Goal: Answer question/provide support

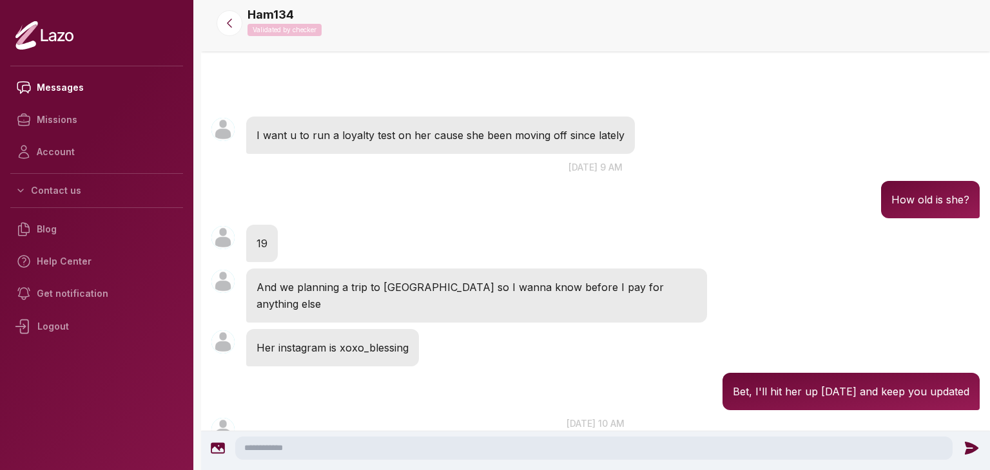
scroll to position [3335, 0]
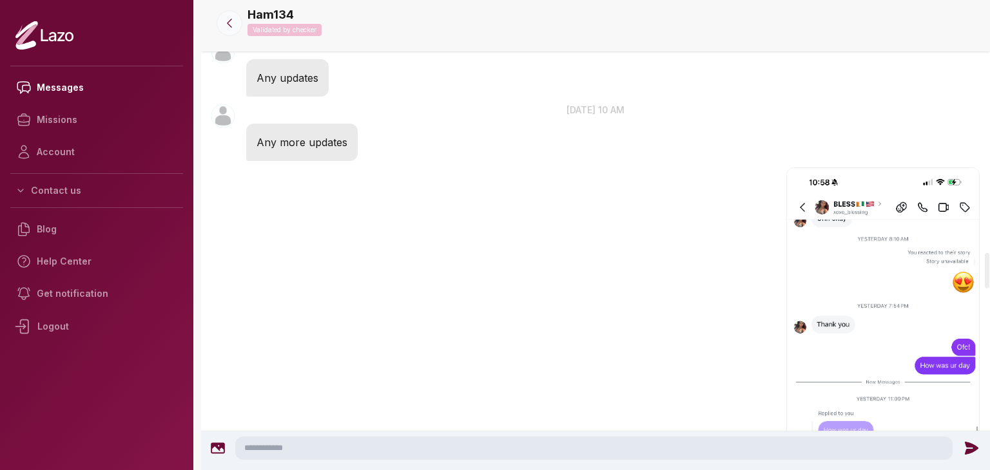
click at [238, 20] on button at bounding box center [230, 23] width 26 height 26
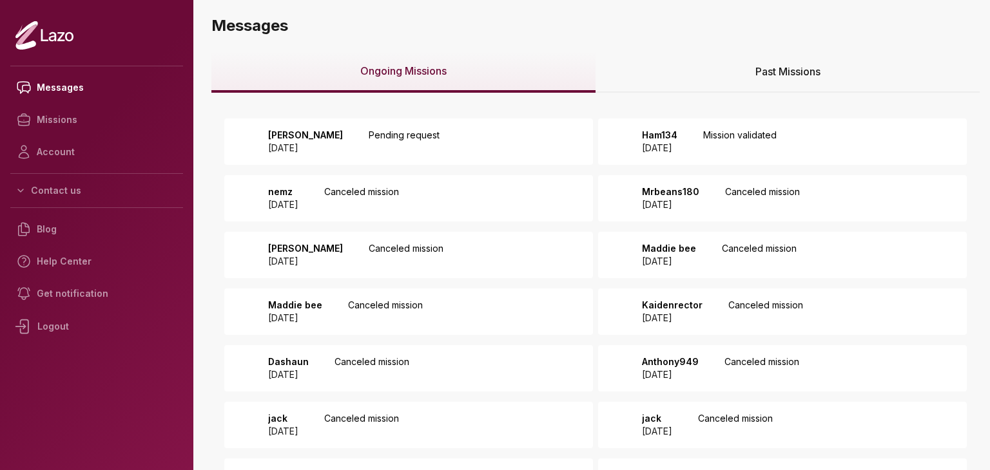
click at [536, 148] on div "Drew Burner 2025 October 13 Pending request" at bounding box center [408, 142] width 369 height 46
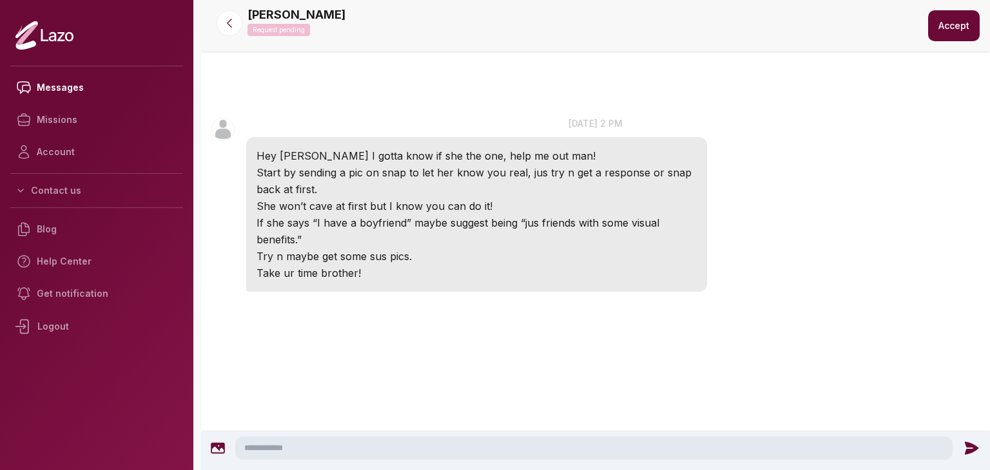
click at [478, 442] on textarea at bounding box center [593, 448] width 717 height 23
click at [469, 444] on textarea at bounding box center [593, 448] width 717 height 23
type textarea "**********"
click at [975, 448] on icon at bounding box center [974, 448] width 14 height 13
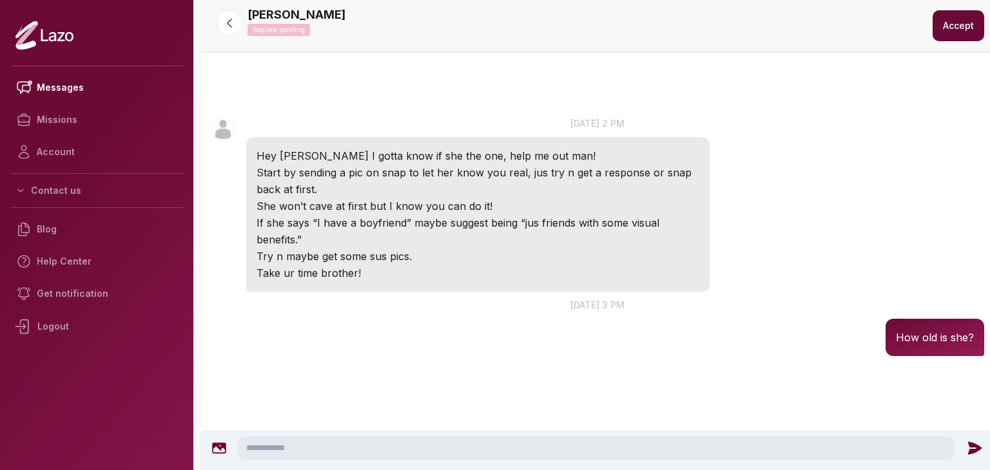
click at [936, 34] on button "Accept" at bounding box center [958, 25] width 52 height 31
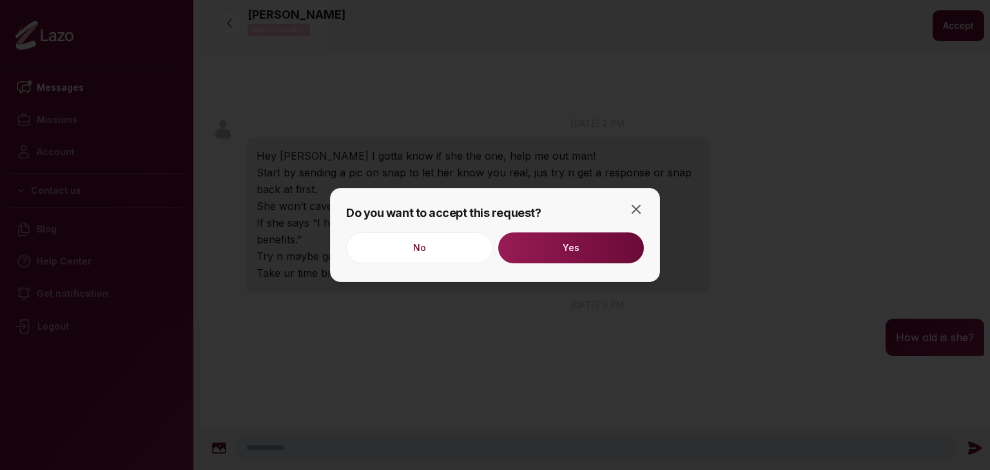
click at [583, 245] on button "Yes" at bounding box center [571, 248] width 146 height 31
click at [630, 208] on icon "button" at bounding box center [635, 209] width 15 height 15
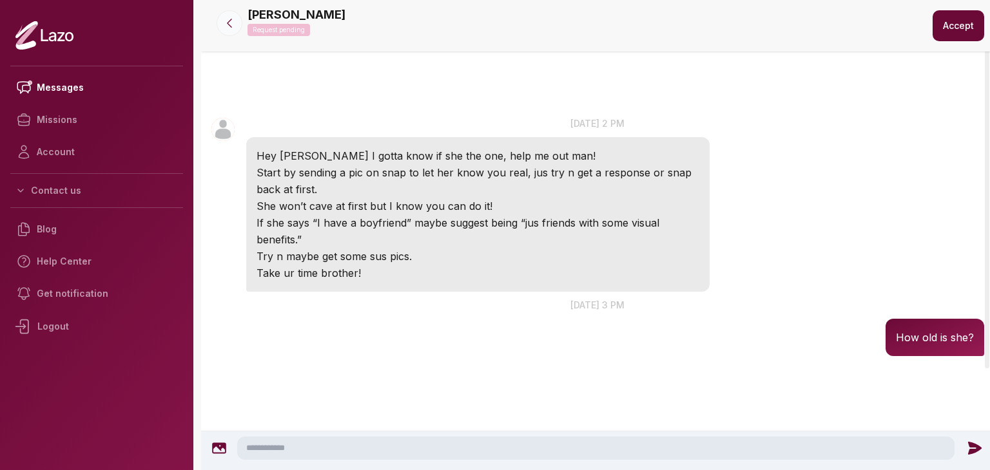
click at [229, 23] on icon at bounding box center [229, 23] width 13 height 13
